Goal: Task Accomplishment & Management: Manage account settings

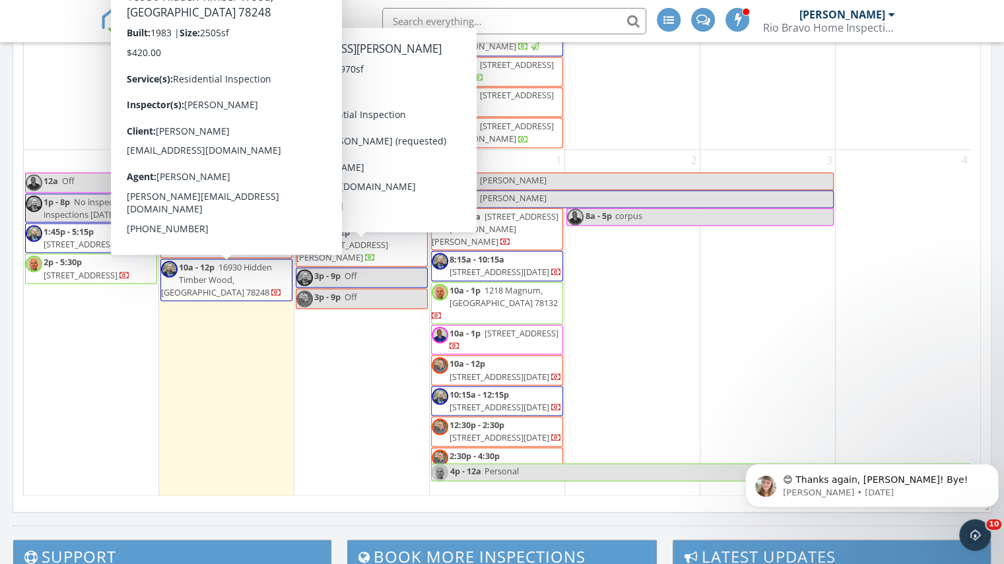
click at [217, 292] on span "10a - 12p [STREET_ADDRESS]" at bounding box center [226, 280] width 131 height 39
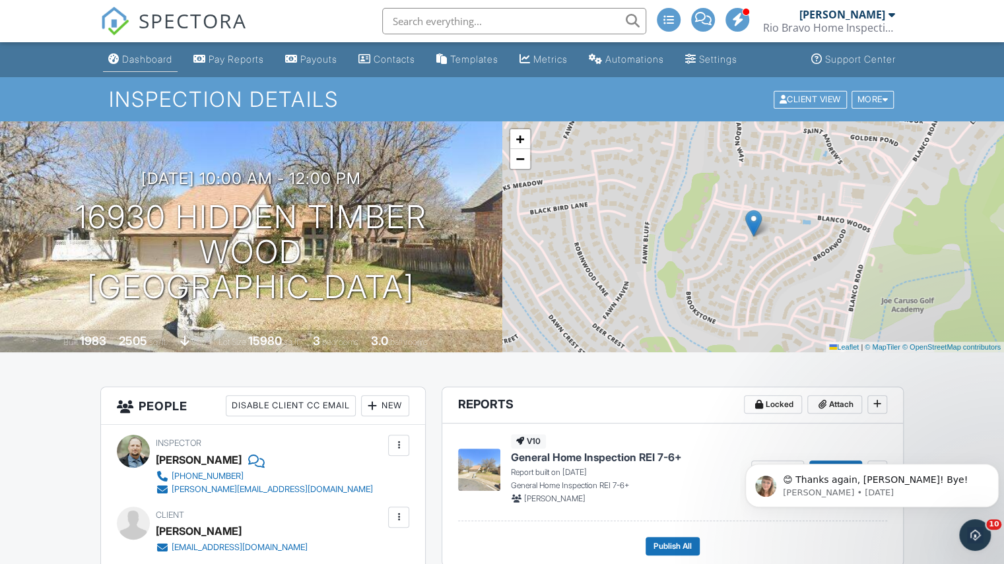
click at [143, 54] on div "Dashboard" at bounding box center [147, 58] width 50 height 11
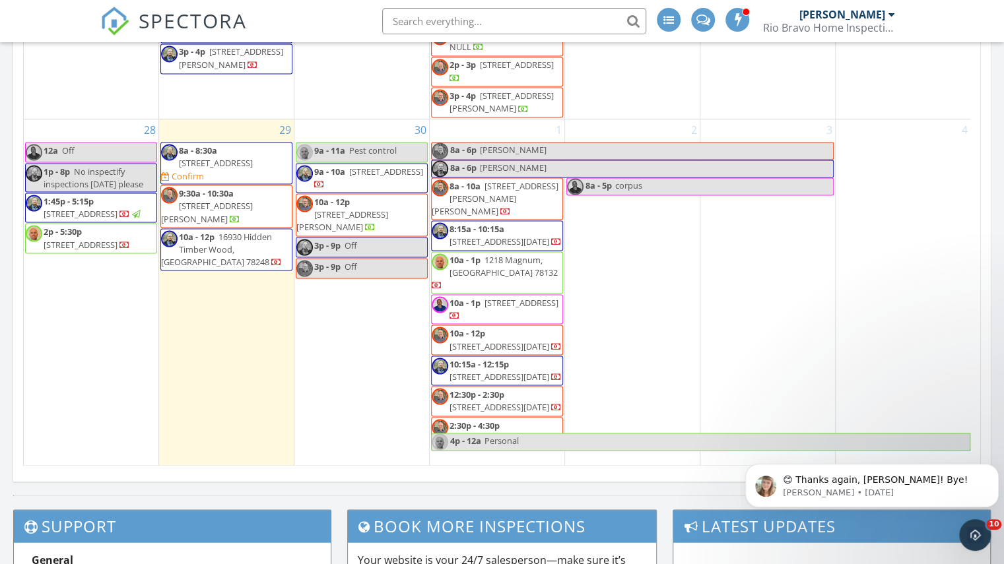
click at [862, 39] on div "Raul Lozano Rio Bravo Home Inspections" at bounding box center [829, 21] width 132 height 42
click at [815, 24] on div "Rio Bravo Home Inspections" at bounding box center [829, 27] width 132 height 13
click at [797, 27] on div "Rio Bravo Home Inspections" at bounding box center [829, 27] width 132 height 13
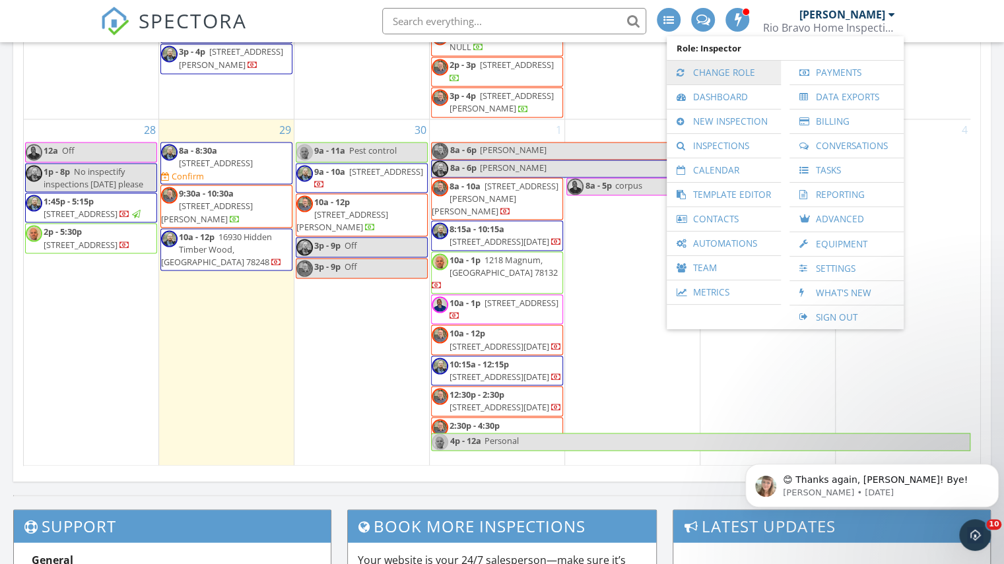
click at [734, 67] on link "Change Role" at bounding box center [723, 73] width 101 height 24
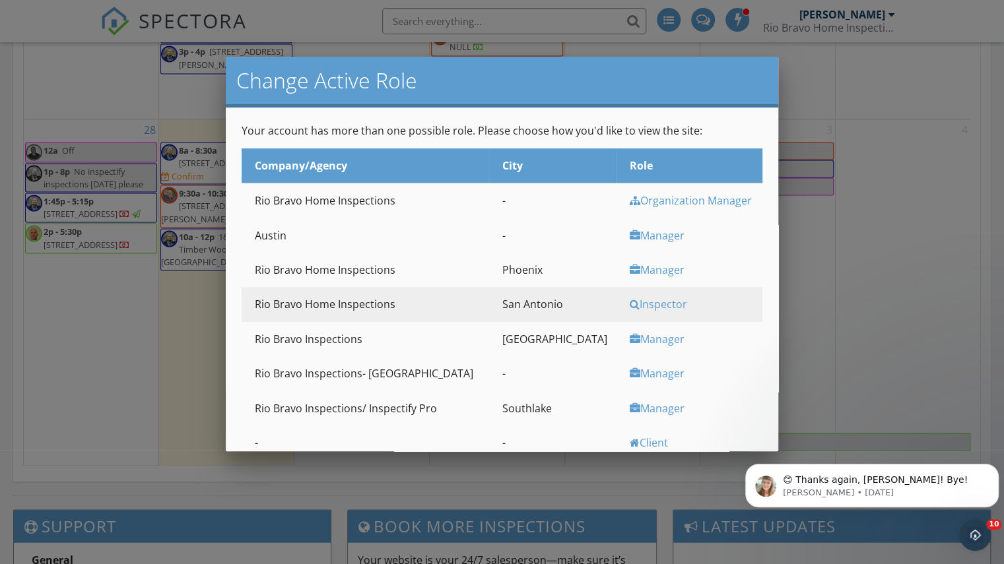
click at [630, 411] on div "Manager" at bounding box center [694, 408] width 129 height 15
